Goal: Transaction & Acquisition: Purchase product/service

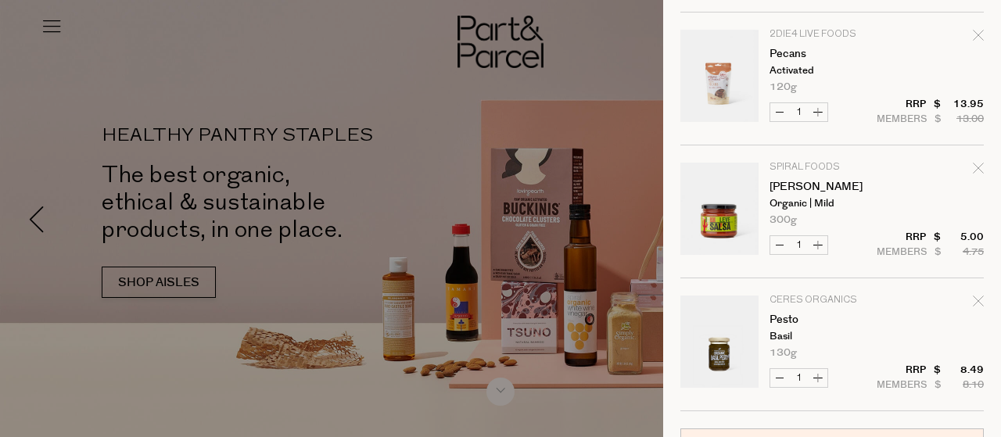
scroll to position [559, 0]
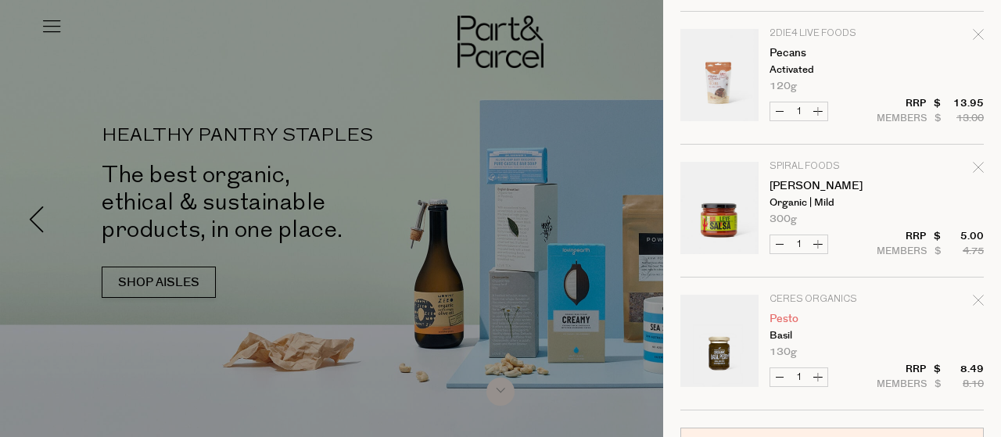
click at [787, 314] on link "Pesto" at bounding box center [829, 319] width 121 height 11
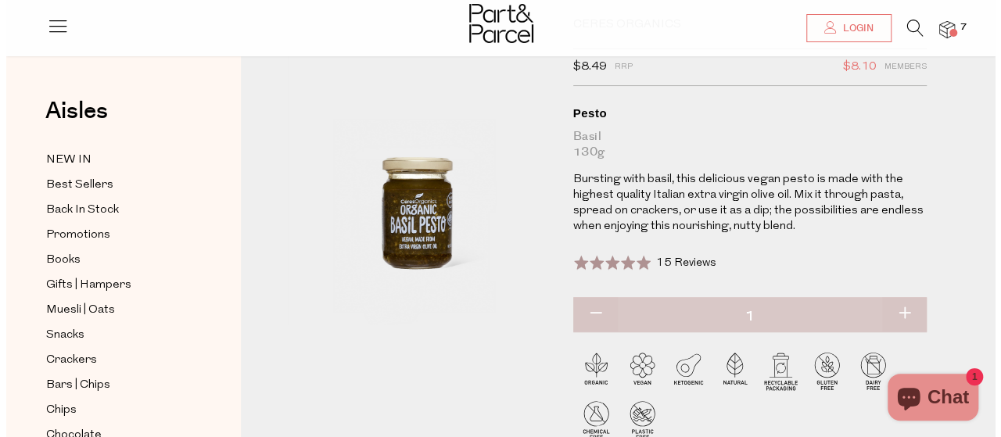
scroll to position [68, 0]
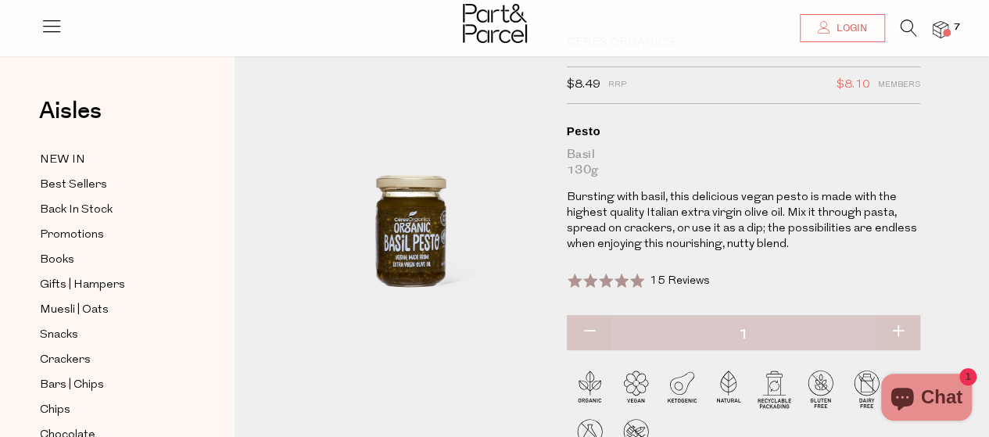
click at [955, 23] on span "7" at bounding box center [957, 27] width 14 height 14
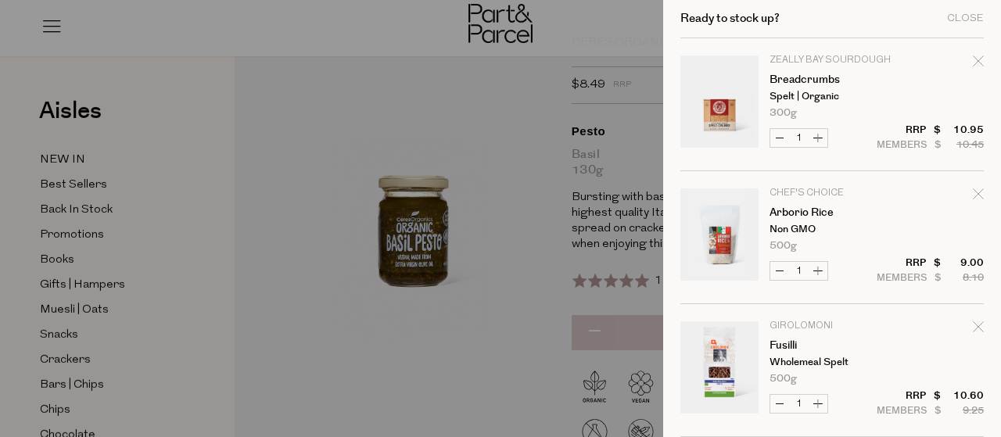
scroll to position [112, 0]
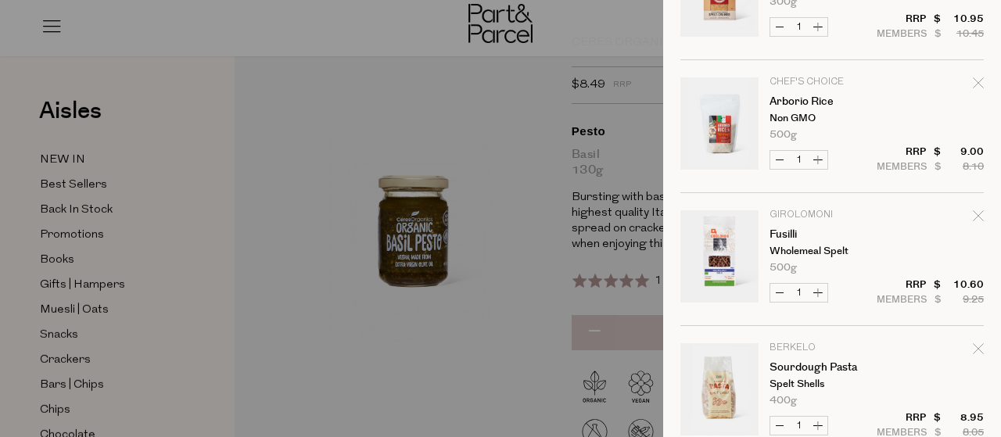
click at [973, 84] on icon "Remove Arborio Rice" at bounding box center [978, 82] width 10 height 10
type input "Add Membership"
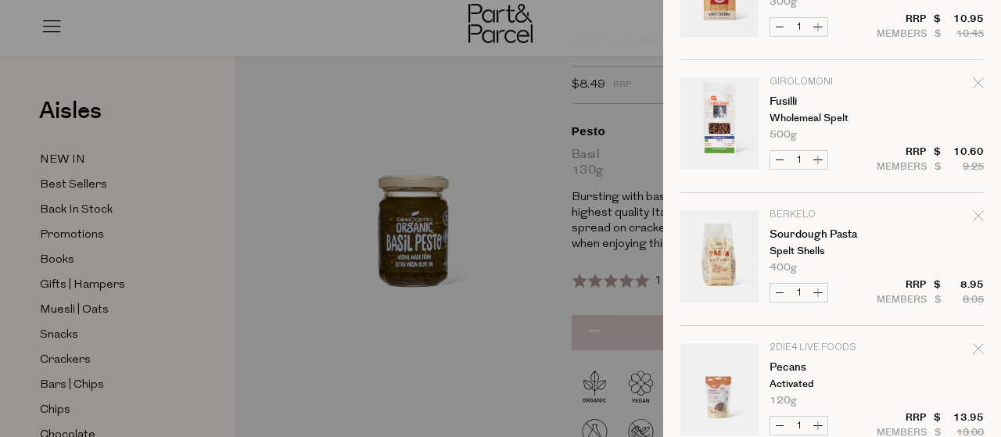
scroll to position [0, 0]
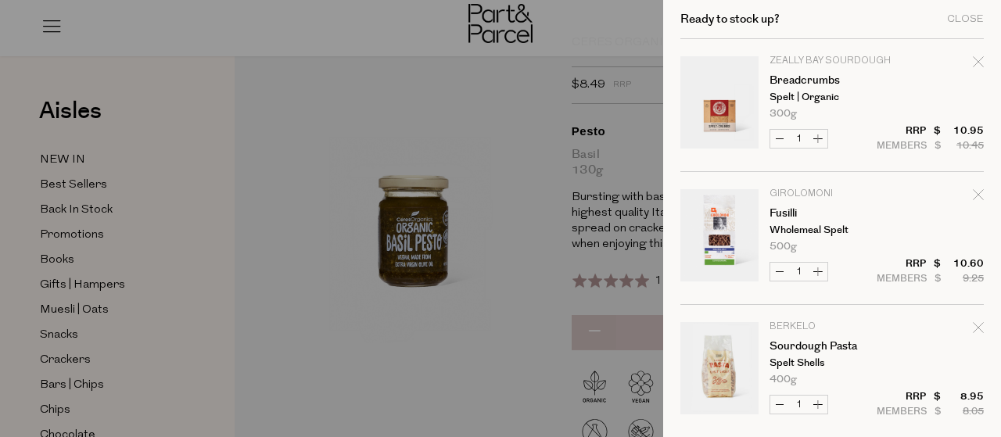
click at [973, 193] on icon "Remove Fusilli" at bounding box center [978, 194] width 11 height 11
type input "Add Membership"
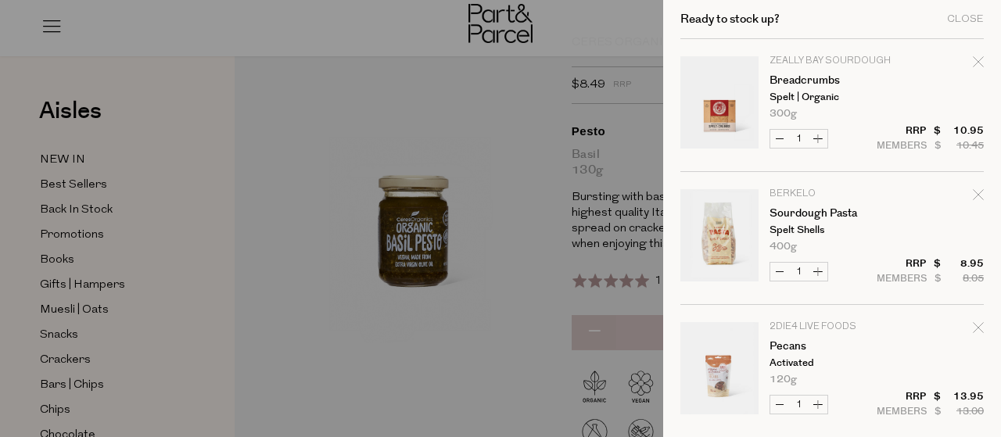
click at [973, 198] on icon "Remove Sourdough Pasta" at bounding box center [978, 194] width 11 height 11
type input "Add Membership"
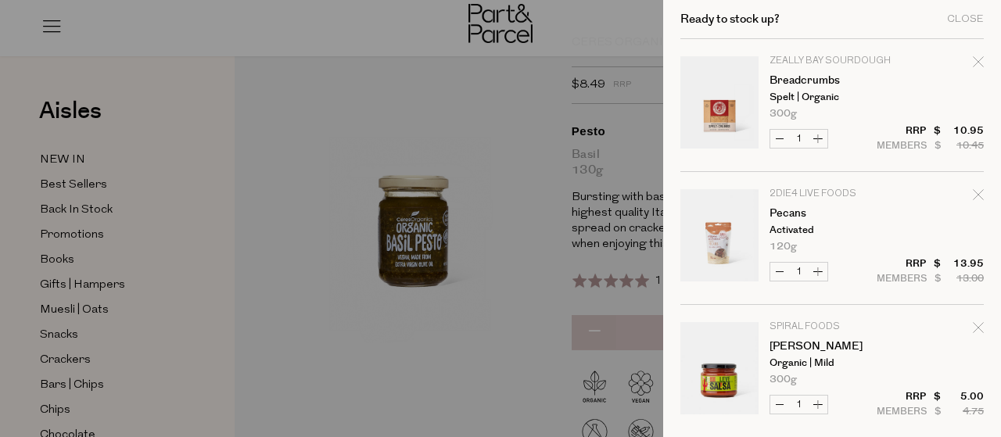
click at [973, 192] on icon "Remove Pecans" at bounding box center [978, 194] width 11 height 11
type input "Add Membership"
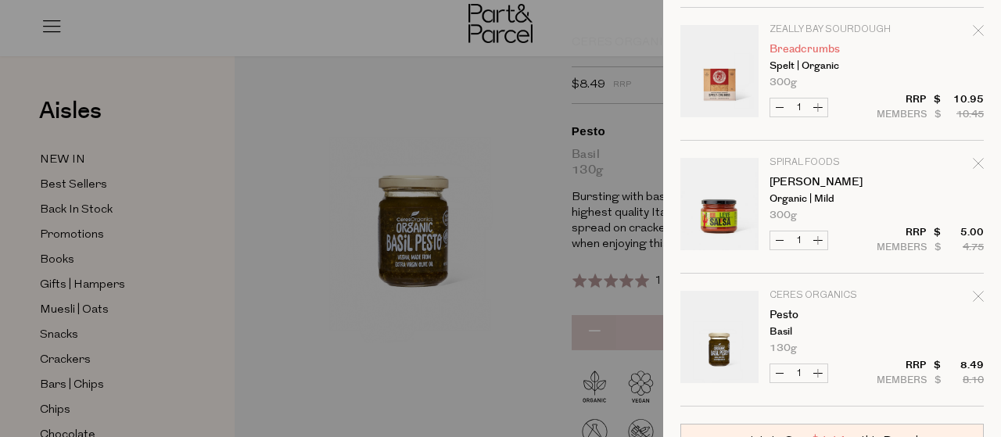
scroll to position [30, 0]
